Goal: Communication & Community: Answer question/provide support

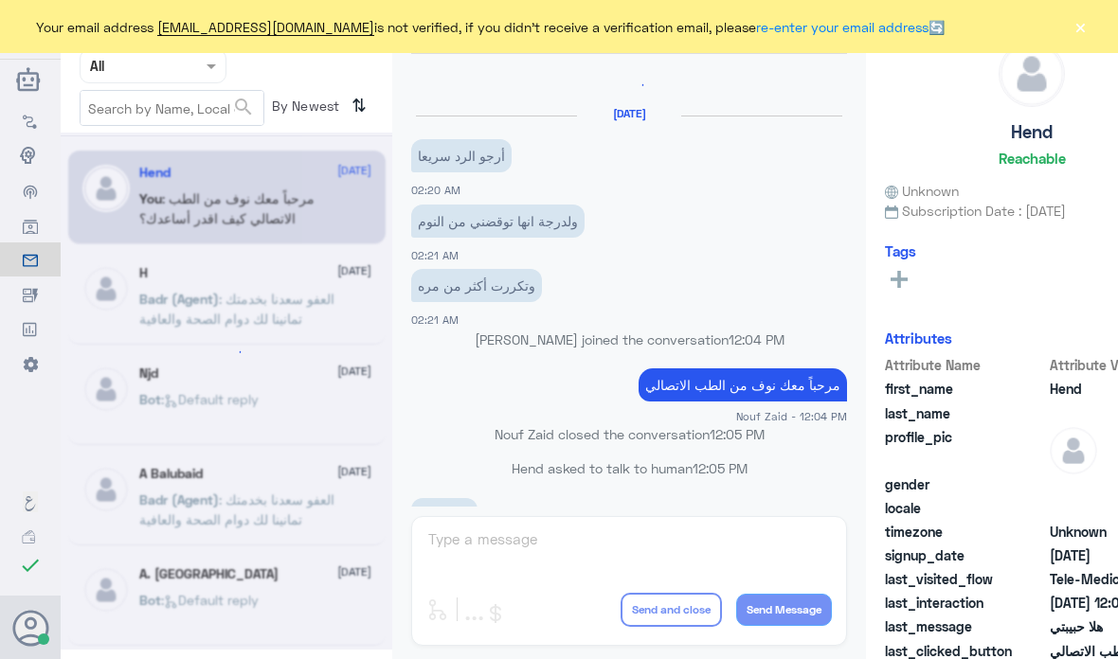
scroll to position [702, 0]
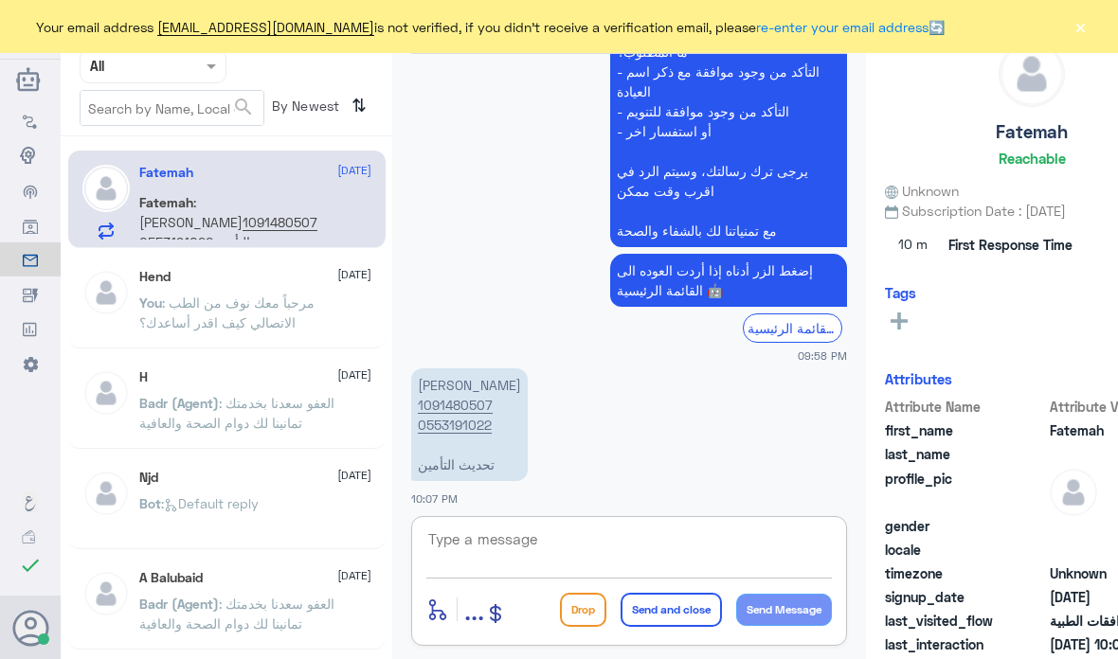
scroll to position [76, 0]
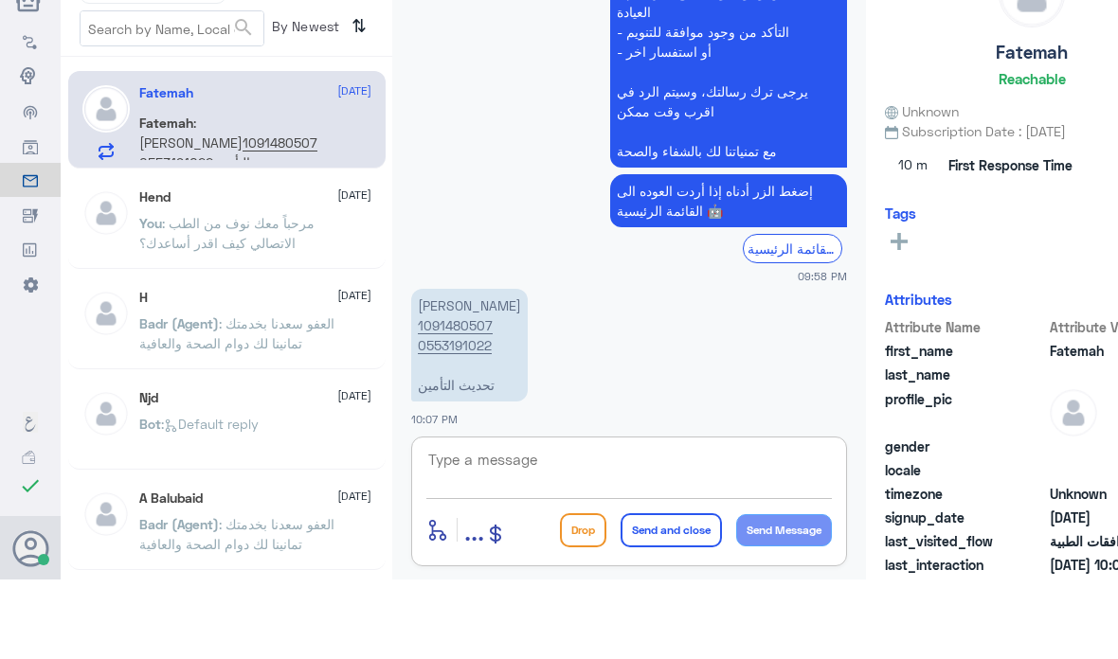
click at [502, 621] on html "Dallah Hospitals Flow Builder Conversational Skills Broadcast Audience Inbox Gr…" at bounding box center [559, 329] width 1118 height 659
type textarea "L"
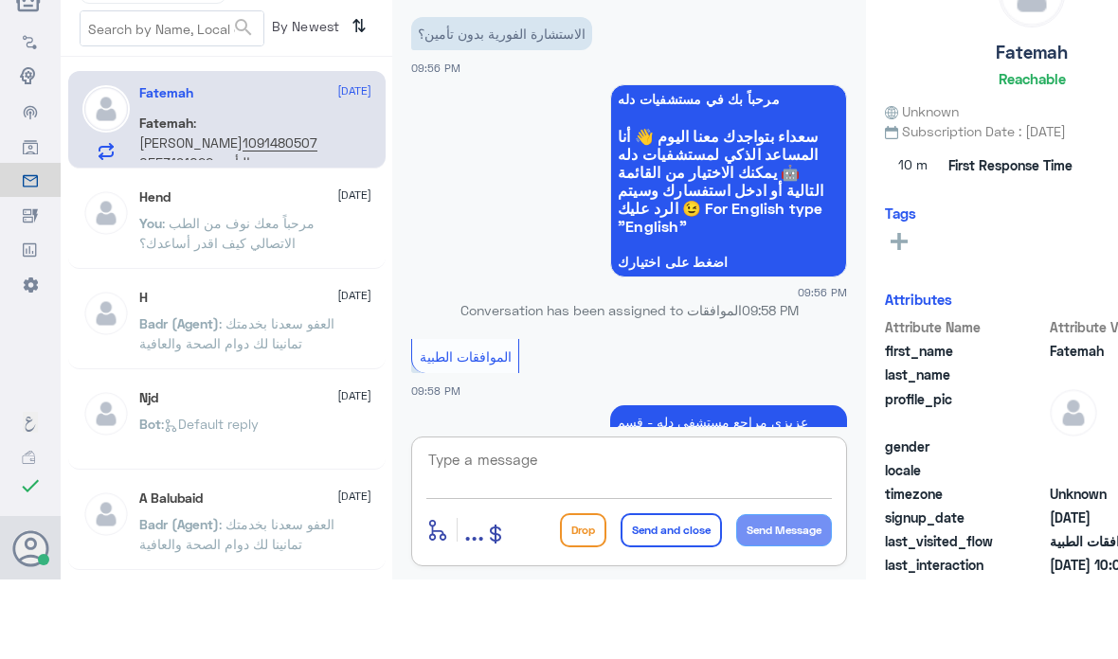
scroll to position [0, 0]
click at [285, 194] on span ": [PERSON_NAME] 1091480507 0553191022 تحديث التأمين" at bounding box center [228, 222] width 178 height 57
